Goal: Use online tool/utility: Utilize a website feature to perform a specific function

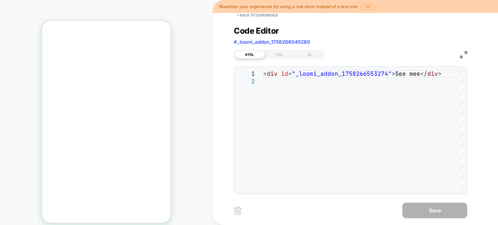
scroll to position [8, 0]
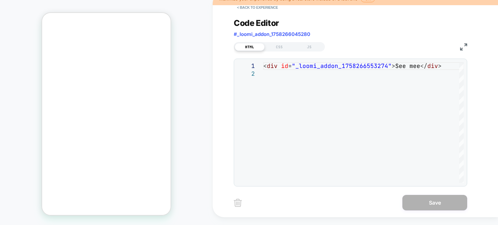
click at [238, 60] on div "**********" at bounding box center [350, 123] width 233 height 128
click at [243, 7] on button "< Back to experience" at bounding box center [257, 7] width 47 height 10
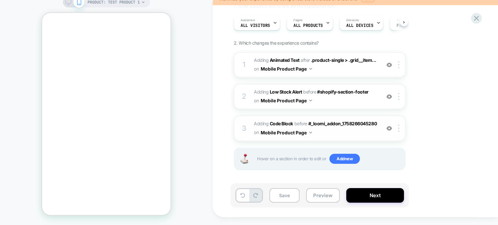
scroll to position [53, 0]
click at [307, 131] on button "Mobile Product Page" at bounding box center [285, 132] width 51 height 9
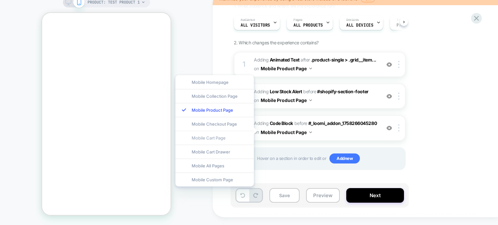
click at [214, 137] on div "Mobile Cart Page" at bounding box center [214, 138] width 78 height 14
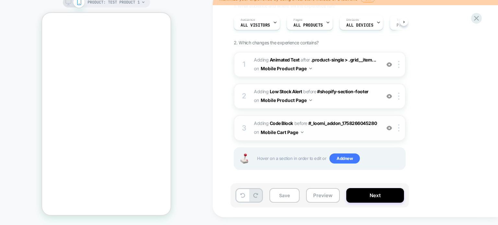
click at [335, 139] on div "3 Adding Code Block BEFORE #_loomi_addon_1758266045280 #_loomi_addon_1758266045…" at bounding box center [320, 127] width 172 height 25
click at [145, 1] on icon at bounding box center [143, 2] width 4 height 4
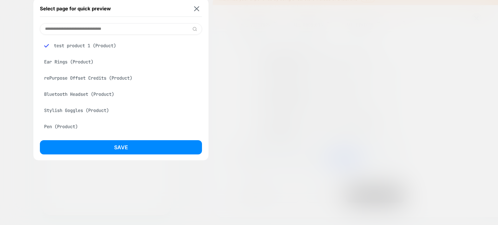
click at [163, 29] on input at bounding box center [121, 28] width 162 height 11
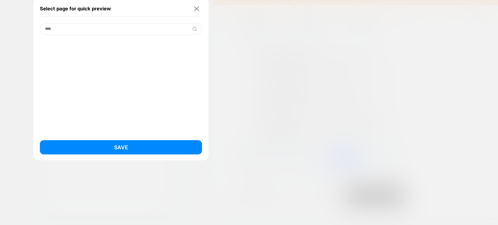
type input "****"
click at [195, 9] on img at bounding box center [196, 8] width 5 height 5
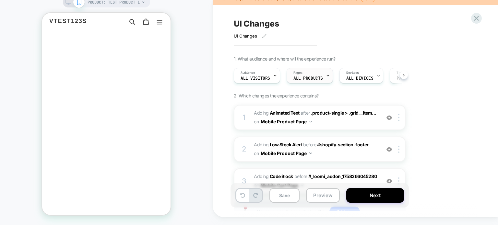
click at [328, 75] on div "Pages ALL PRODUCTS" at bounding box center [308, 75] width 42 height 15
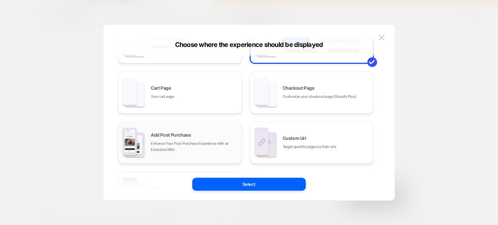
scroll to position [97, 0]
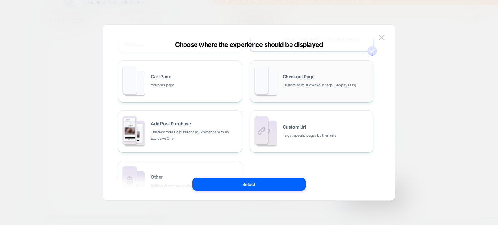
click at [295, 88] on span "Customize your checkout page (Shopify Plus)" at bounding box center [319, 85] width 74 height 6
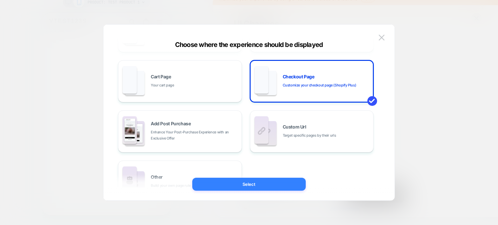
click at [262, 185] on button "Select" at bounding box center [248, 184] width 113 height 13
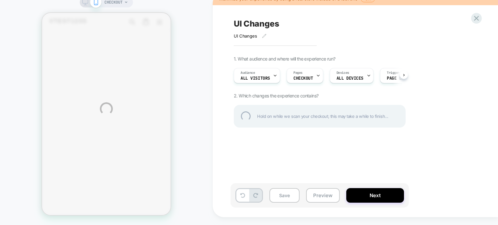
click at [403, 76] on div "CHECKOUT Maximize your experience by using a real store instead of a test one O…" at bounding box center [249, 108] width 498 height 233
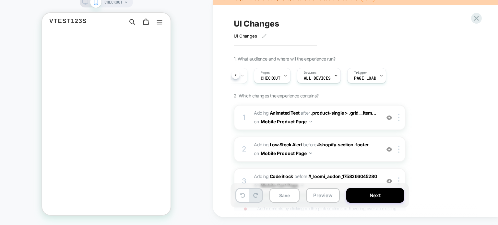
scroll to position [0, 35]
click at [212, 81] on div "CHECKOUT" at bounding box center [106, 109] width 213 height 220
click at [128, 3] on icon at bounding box center [126, 2] width 4 height 4
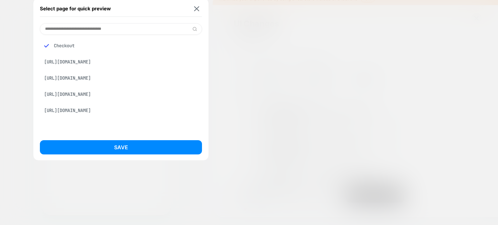
click at [74, 46] on div "Checkout" at bounding box center [121, 46] width 162 height 12
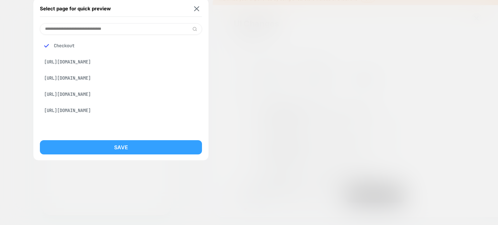
click at [113, 154] on button "Save" at bounding box center [121, 147] width 162 height 14
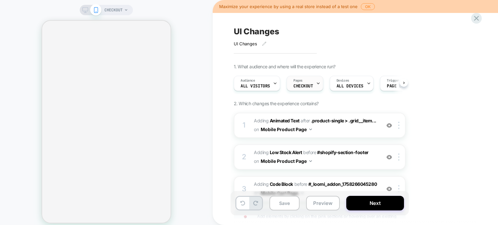
click at [312, 79] on div "Pages CHECKOUT" at bounding box center [303, 83] width 33 height 15
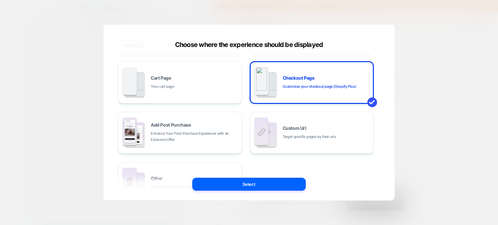
scroll to position [97, 0]
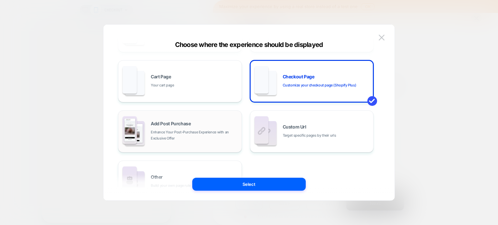
click at [194, 133] on span "Enhance Your Post-Purchase Experience with an Exclusive Offer" at bounding box center [194, 135] width 87 height 12
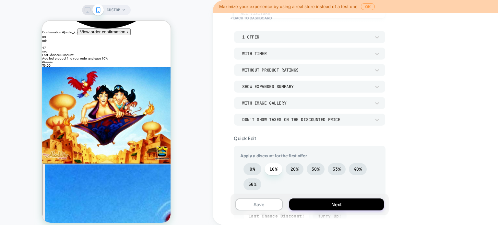
scroll to position [97, 0]
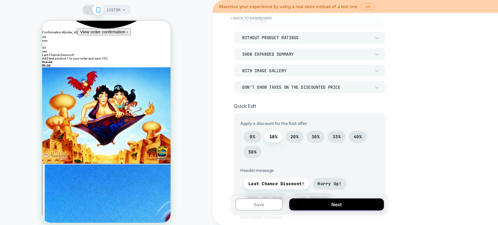
click at [372, 89] on div "Don't show taxes on the discounted price" at bounding box center [306, 87] width 135 height 7
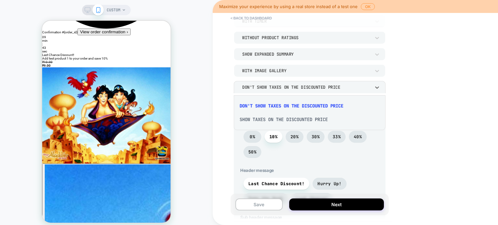
click at [289, 121] on div "Show taxes on the discounted price" at bounding box center [309, 120] width 146 height 14
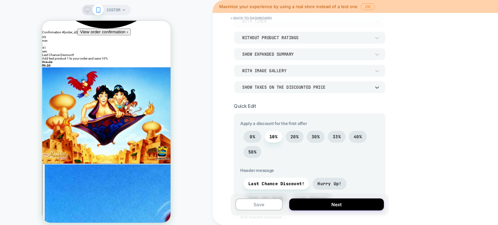
click at [294, 77] on div "With Image Gallery" at bounding box center [310, 70] width 152 height 12
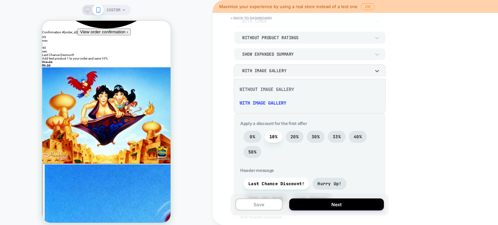
click at [263, 86] on div "Without Image Gallery" at bounding box center [309, 90] width 146 height 14
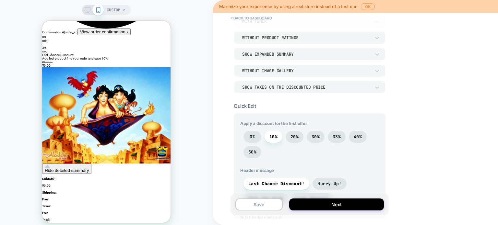
click at [277, 48] on div "1 Offer With Timer Without Product Ratings Show Expanded Summary Without Image …" at bounding box center [310, 45] width 152 height 95
click at [275, 55] on div "Show Expanded Summary" at bounding box center [306, 55] width 128 height 6
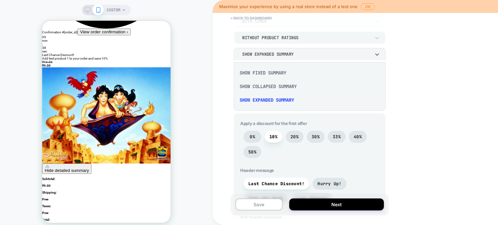
click at [271, 69] on div "Show Fixed Summary" at bounding box center [309, 73] width 146 height 14
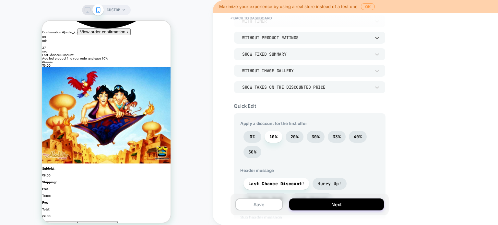
click at [279, 35] on div "Without Product Ratings" at bounding box center [310, 37] width 152 height 12
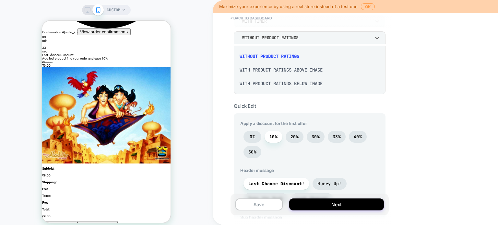
drag, startPoint x: 264, startPoint y: 70, endPoint x: 264, endPoint y: 87, distance: 17.8
click at [264, 87] on div "Without Product Ratings With Product Ratings Above Image With Product Ratings B…" at bounding box center [309, 69] width 146 height 43
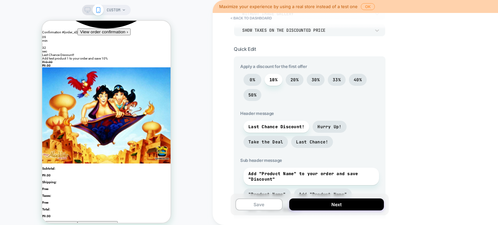
scroll to position [227, 0]
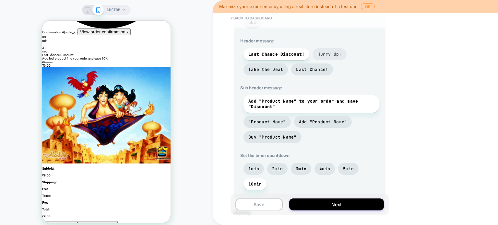
click at [327, 57] on span "Hurry Up!" at bounding box center [329, 55] width 24 height 6
click at [302, 72] on span "Last Chance!" at bounding box center [312, 70] width 32 height 6
drag, startPoint x: 308, startPoint y: 96, endPoint x: 98, endPoint y: 194, distance: 232.6
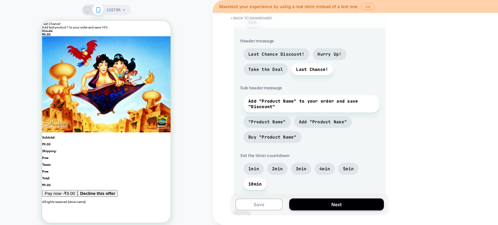
scroll to position [218, 0]
click at [113, 191] on strong "Decline this offer" at bounding box center [97, 193] width 35 height 5
click at [346, 172] on span "5min" at bounding box center [348, 169] width 11 height 6
click at [340, 175] on span "5min" at bounding box center [348, 169] width 20 height 12
click at [321, 172] on span "4min" at bounding box center [324, 169] width 11 height 6
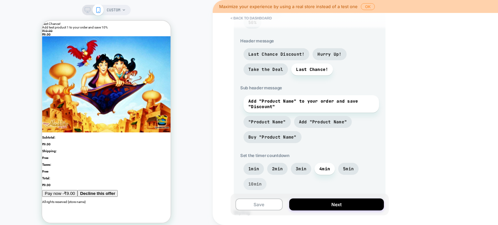
click at [250, 187] on span "10min" at bounding box center [254, 184] width 13 height 6
click at [253, 172] on span "1min" at bounding box center [253, 169] width 11 height 6
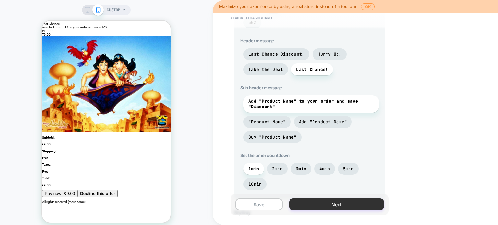
click at [300, 204] on button "Next" at bounding box center [336, 205] width 95 height 12
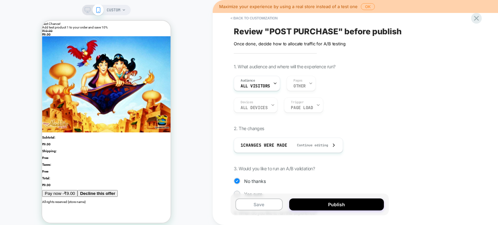
scroll to position [58, 0]
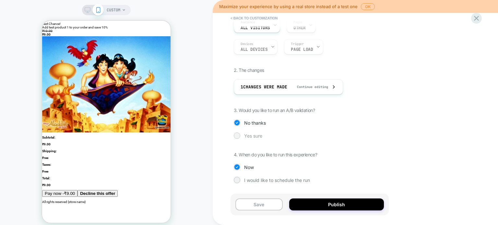
click at [237, 137] on div at bounding box center [236, 135] width 5 height 5
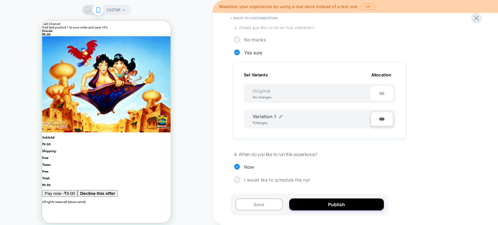
scroll to position [153, 0]
click at [119, 8] on span "CUSTOM" at bounding box center [114, 10] width 14 height 10
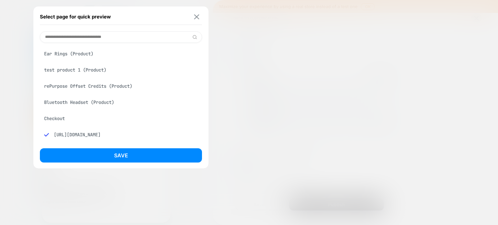
click at [196, 18] on img at bounding box center [196, 16] width 5 height 5
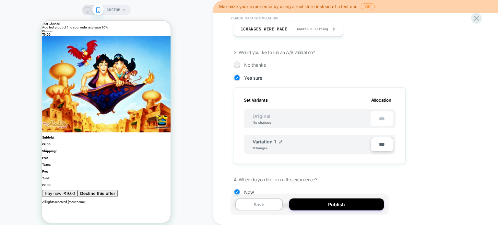
scroll to position [79, 0]
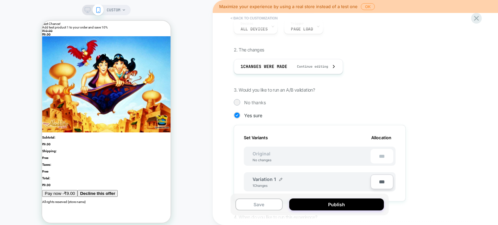
click at [234, 18] on button "< Back to customization" at bounding box center [253, 18] width 53 height 10
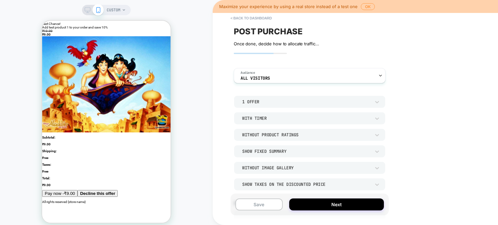
click at [234, 18] on button "< back to dashboard" at bounding box center [251, 18] width 48 height 10
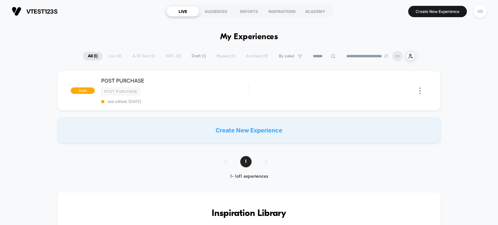
click at [248, 125] on div "Create New Experience" at bounding box center [248, 130] width 383 height 26
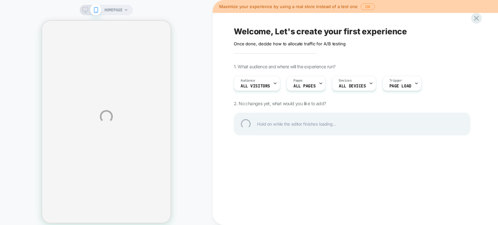
click at [306, 88] on div "HOMEPAGE Maximize your experience by using a real store instead of a test one O…" at bounding box center [249, 116] width 498 height 233
click at [310, 83] on div "HOMEPAGE Maximize your experience by using a real store instead of a test one O…" at bounding box center [249, 116] width 498 height 233
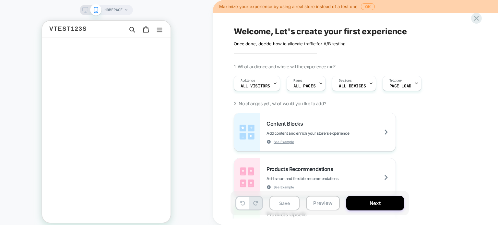
click at [310, 83] on div "HOMEPAGE Maximize your experience by using a real store instead of a test one O…" at bounding box center [249, 116] width 498 height 233
click at [310, 83] on div "Pages ALL PAGES" at bounding box center [304, 83] width 35 height 15
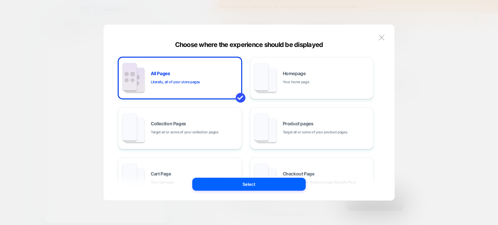
click at [310, 83] on div "All Pages Literally, all of your store pages Homepage Your home page Collection…" at bounding box center [248, 115] width 271 height 169
click at [286, 78] on div "Homepage Your home page" at bounding box center [325, 78] width 87 height 14
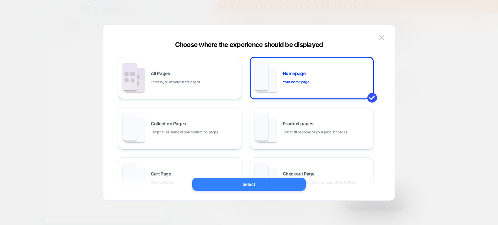
click at [265, 183] on button "Select" at bounding box center [248, 184] width 113 height 13
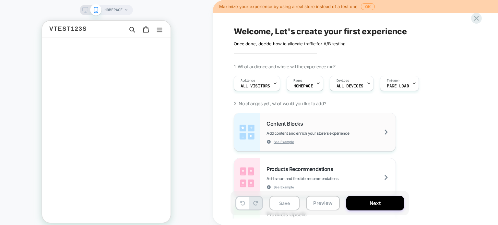
click at [319, 124] on div "Content Blocks Add content and enrich your store's experience See Example" at bounding box center [330, 133] width 129 height 24
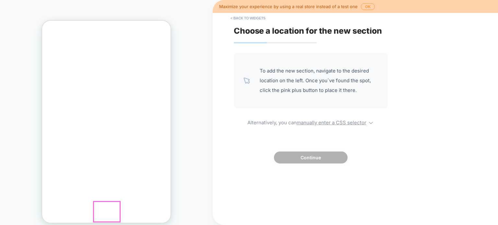
scroll to position [65, 0]
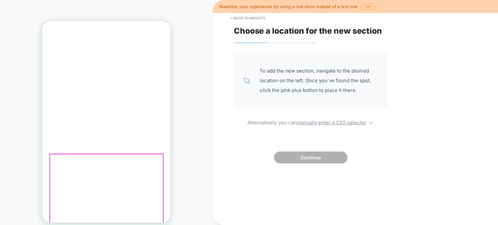
click at [42, 21] on icon at bounding box center [42, 21] width 0 height 0
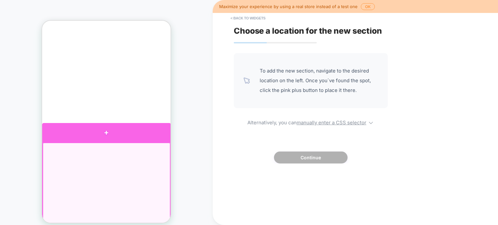
click at [107, 137] on div at bounding box center [106, 132] width 129 height 19
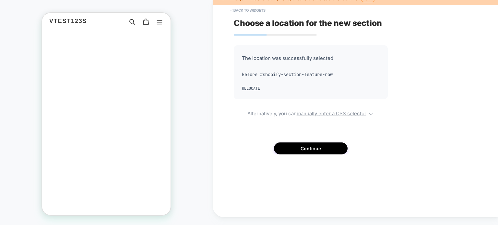
scroll to position [100, 0]
click at [262, 61] on span "The location was successfully selected" at bounding box center [311, 58] width 138 height 10
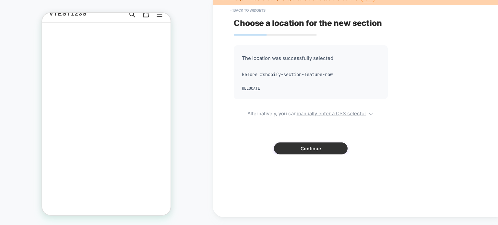
click at [307, 153] on button "Continue" at bounding box center [311, 149] width 74 height 12
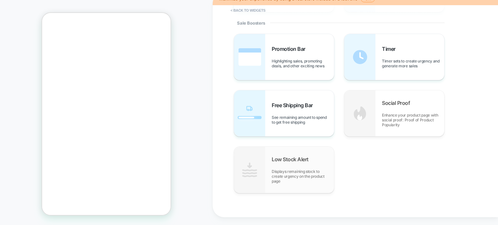
scroll to position [321, 0]
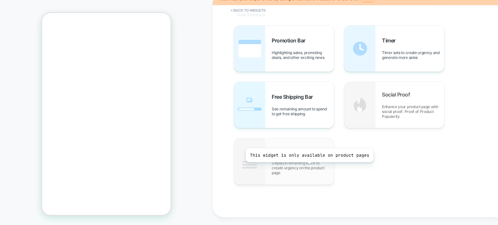
click at [312, 167] on span "Displays remaining stock to create urgency on the product page" at bounding box center [302, 168] width 62 height 15
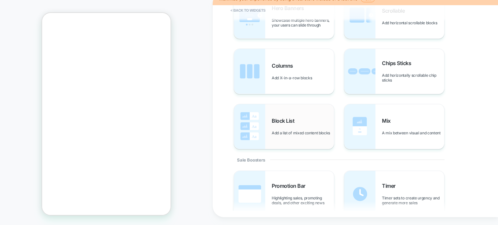
scroll to position [159, 0]
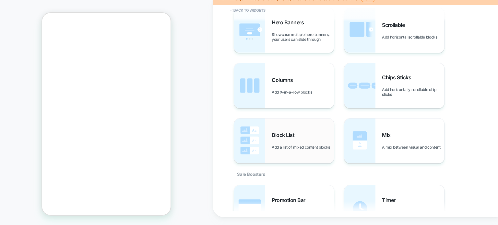
click at [270, 116] on div "Hero Banners Showcase multiple hero banners, your users can slide through Scrol…" at bounding box center [352, 86] width 236 height 156
click at [270, 119] on div "Block List Add a list of mixed content blocks" at bounding box center [284, 141] width 100 height 45
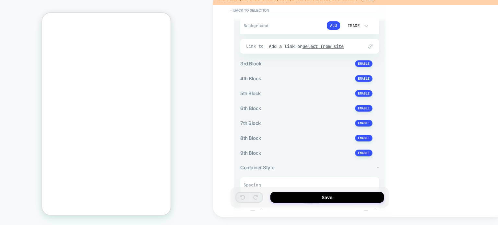
scroll to position [448, 0]
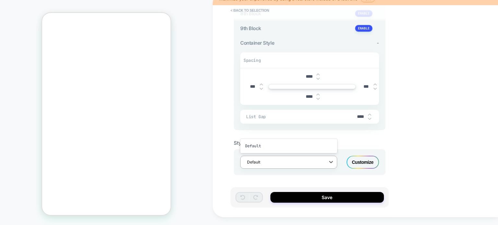
click at [287, 159] on div at bounding box center [284, 162] width 75 height 6
click at [286, 159] on div at bounding box center [284, 162] width 75 height 6
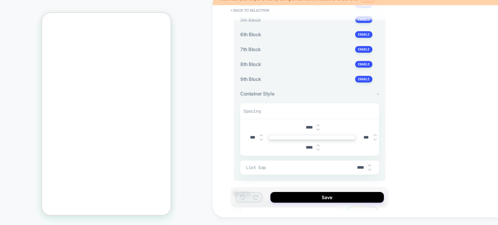
scroll to position [318, 0]
